Goal: Check status: Check status

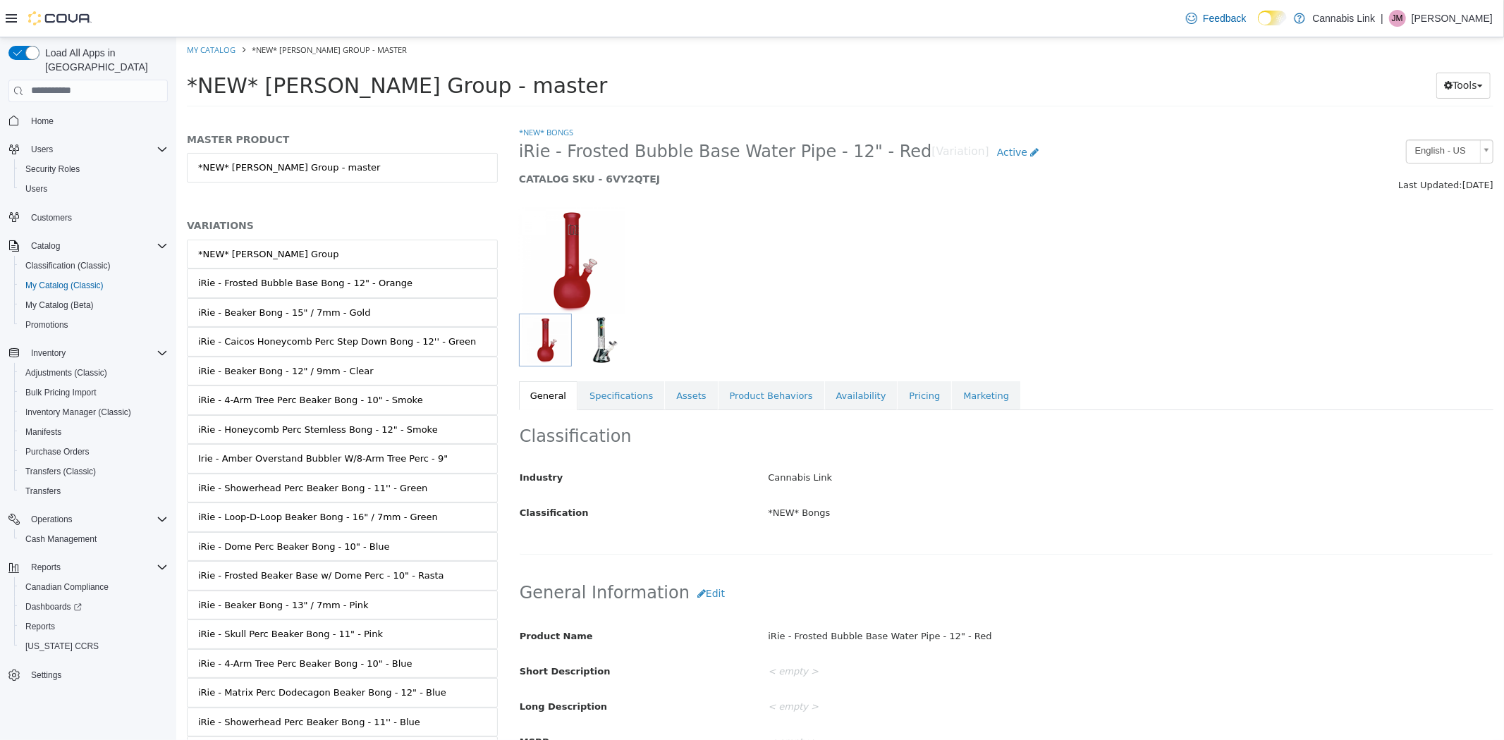
scroll to position [308, 0]
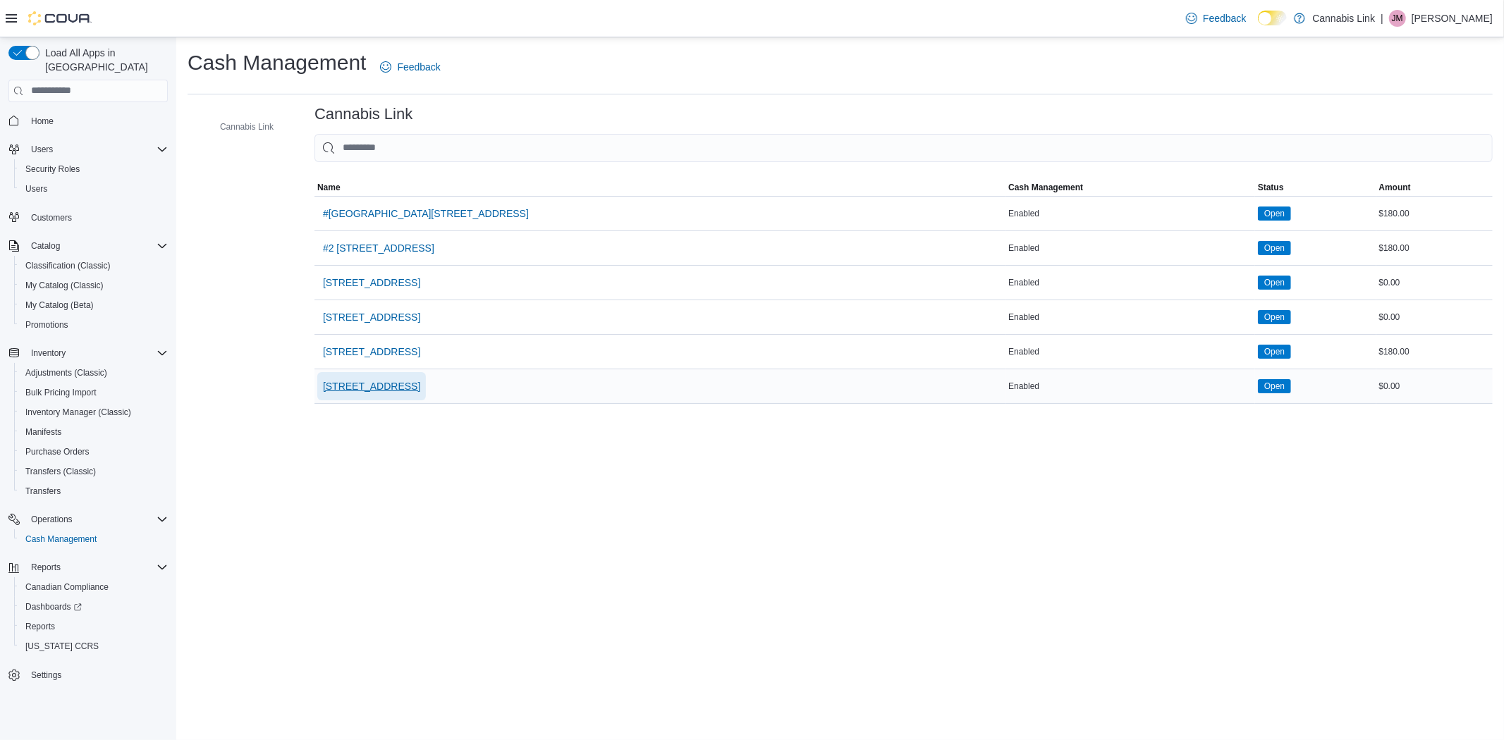
click at [420, 379] on span "[STREET_ADDRESS]" at bounding box center [371, 386] width 97 height 14
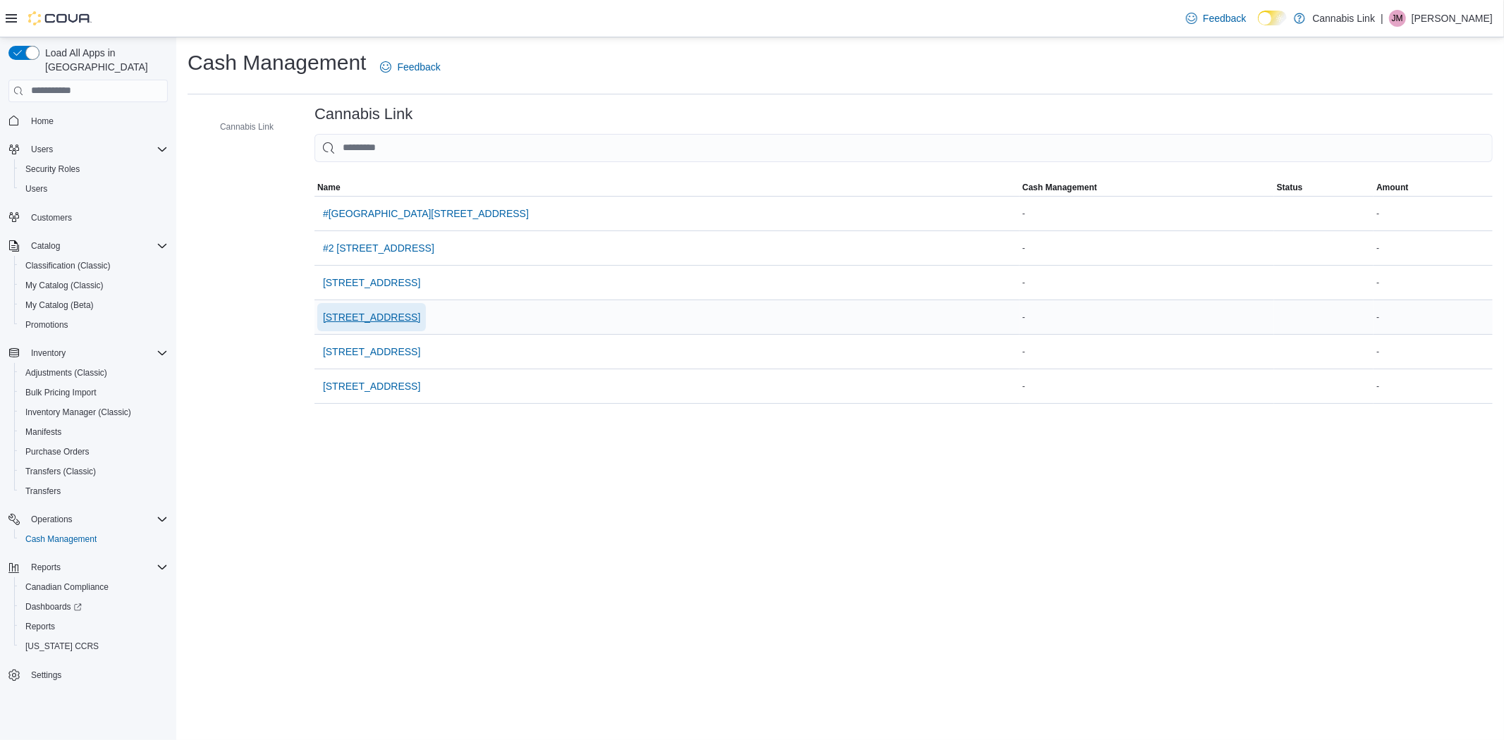
click at [372, 317] on span "[STREET_ADDRESS]" at bounding box center [371, 317] width 97 height 14
